Goal: Check status: Check status

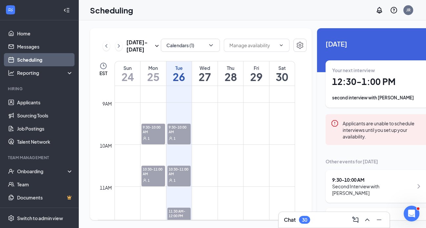
scroll to position [451, 0]
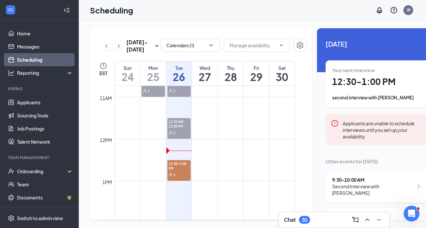
click at [176, 136] on div "1" at bounding box center [179, 132] width 24 height 7
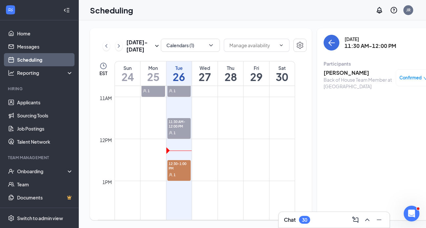
scroll to position [404, 0]
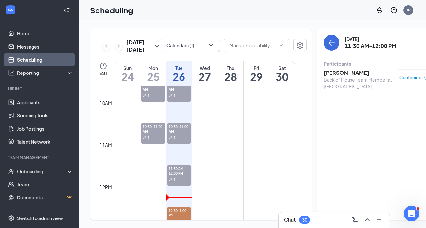
click at [176, 134] on span "10:30-11:00 AM" at bounding box center [179, 128] width 24 height 11
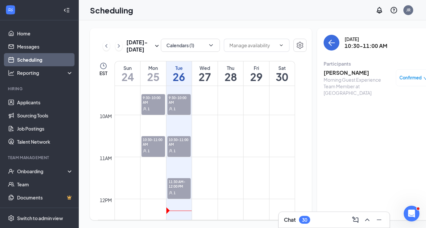
click at [180, 105] on span "9:30-10:00 AM" at bounding box center [179, 99] width 24 height 11
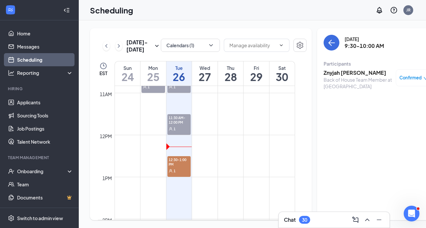
scroll to position [479, 0]
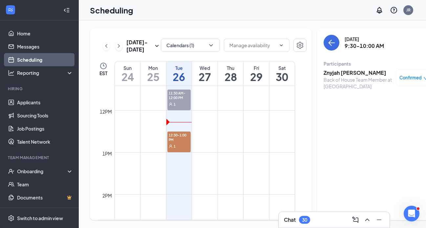
click at [182, 149] on div "1" at bounding box center [179, 146] width 24 height 7
click at [323, 73] on h3 "[PERSON_NAME]" at bounding box center [357, 72] width 69 height 7
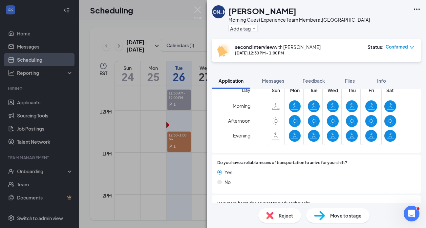
scroll to position [685, 0]
